Goal: Register for event/course

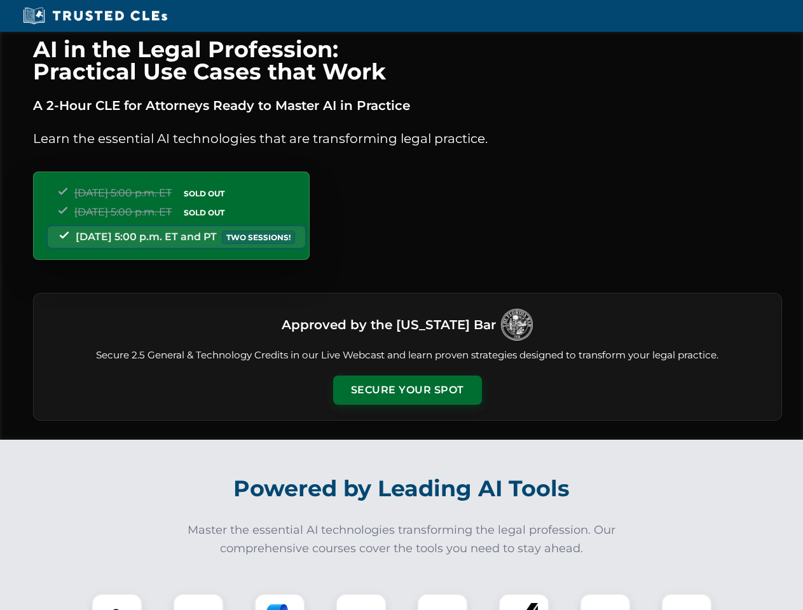
click at [407, 390] on button "Secure Your Spot" at bounding box center [407, 390] width 149 height 29
click at [117, 602] on img at bounding box center [117, 619] width 37 height 37
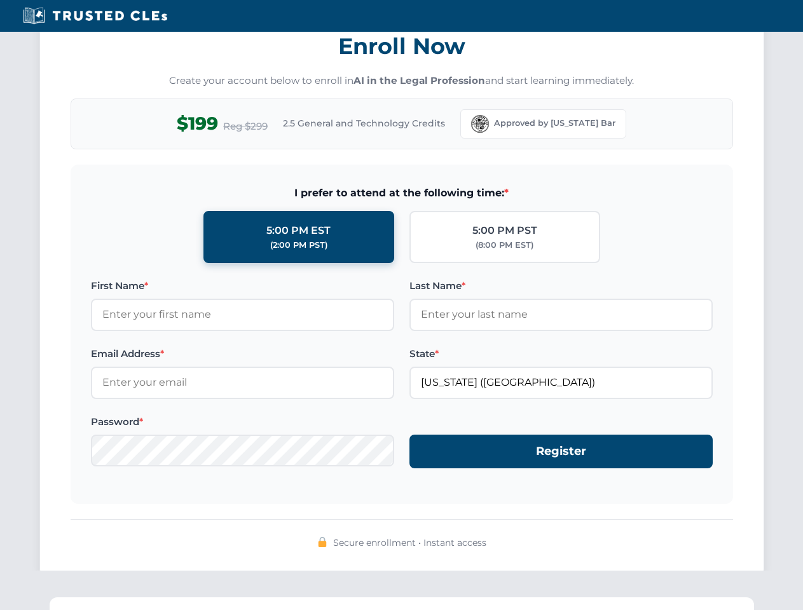
scroll to position [1248, 0]
